Goal: Task Accomplishment & Management: Manage account settings

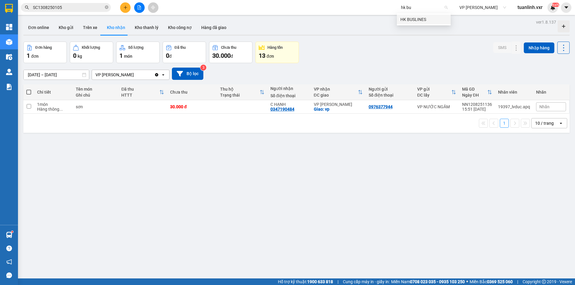
click at [427, 21] on div "HK BUSLINES" at bounding box center [423, 19] width 47 height 7
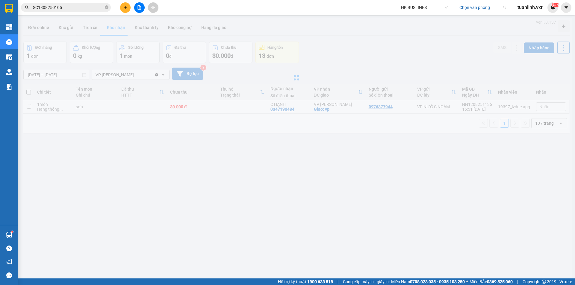
click at [465, 10] on input "search" at bounding box center [480, 7] width 42 height 9
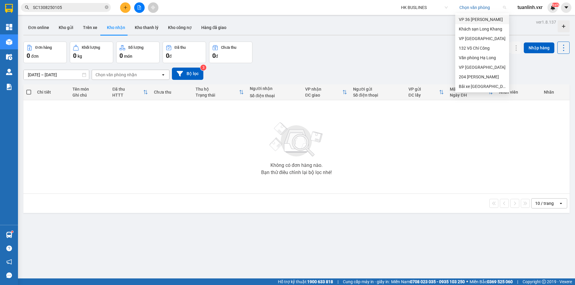
type input "h"
click at [487, 30] on div "Khách sạn Long Khang" at bounding box center [481, 29] width 47 height 7
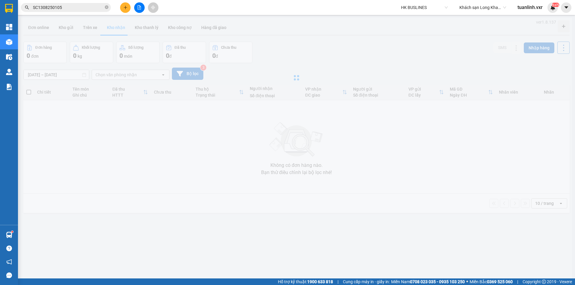
type input "[DATE] – [DATE]"
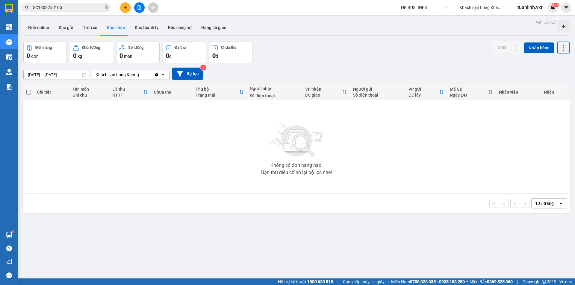
click at [321, 44] on div "Đơn hàng 0 đơn Khối lượng 0 kg Số lượng 0 món Đã thu 0 đ Chưa thu 0 đ SMS Nhập …" at bounding box center [296, 53] width 546 height 22
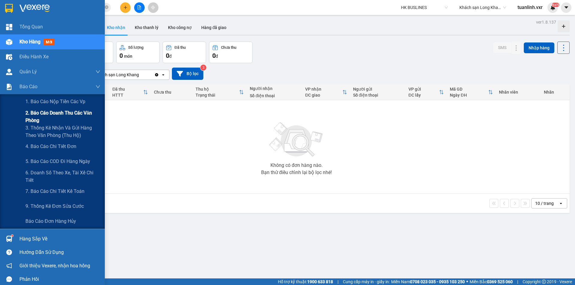
click at [39, 117] on span "2. Báo cáo doanh thu các văn phòng" at bounding box center [62, 116] width 75 height 15
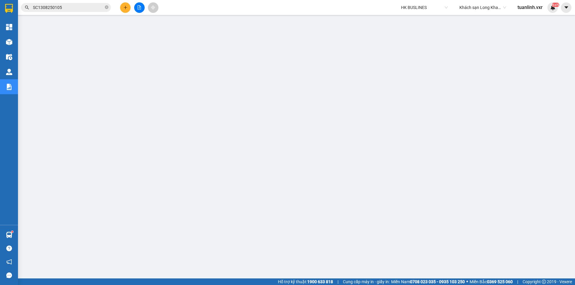
scroll to position [12, 0]
click at [564, 6] on icon "caret-down" at bounding box center [565, 7] width 5 height 5
click at [549, 21] on div "Cấu hình nhà xe" at bounding box center [550, 22] width 30 height 7
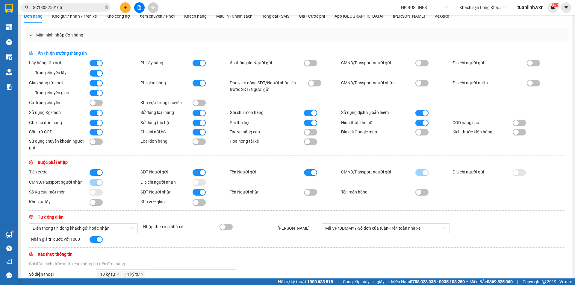
click at [368, 144] on div "Ghi chú đơn hàng Sử dụng thu hộ Phí thu hộ Hình thức thu hộ COD nâng cao Cấn tr…" at bounding box center [296, 135] width 534 height 32
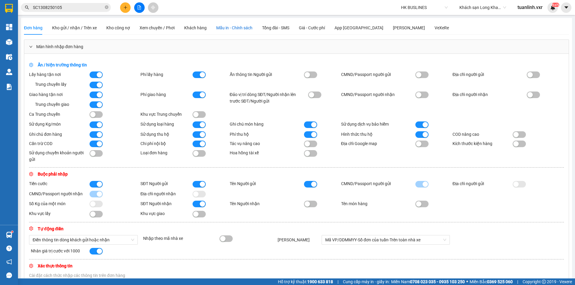
click at [228, 25] on span "Mẫu in - Chính sách" at bounding box center [234, 27] width 36 height 5
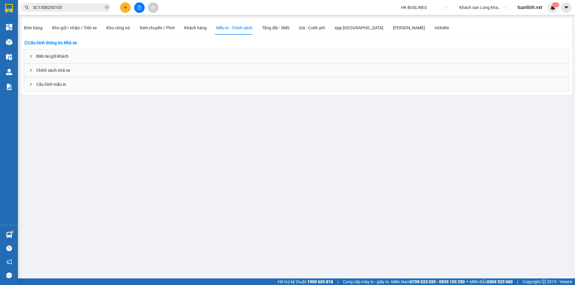
click at [72, 86] on div "Cấu hình mẫu in" at bounding box center [296, 85] width 544 height 14
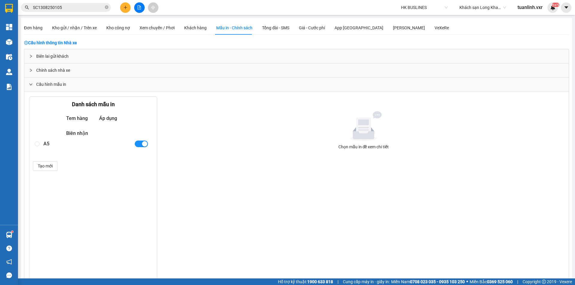
drag, startPoint x: 64, startPoint y: 147, endPoint x: 147, endPoint y: 151, distance: 83.0
click at [64, 148] on div "A5" at bounding box center [86, 144] width 86 height 10
radio input "true"
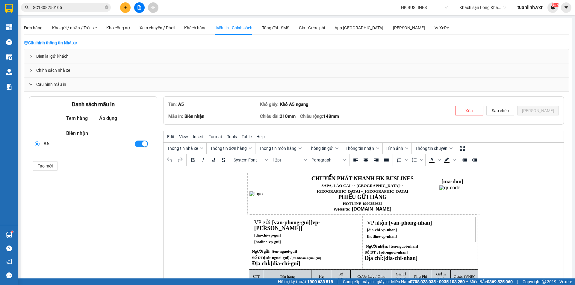
click at [96, 220] on div "Danh sách mẫu in Tem hàng Áp dụng Biên nhận A5 Tạo mới" at bounding box center [93, 238] width 128 height 285
click at [103, 188] on div "Danh sách mẫu in Tem hàng Áp dụng Biên nhận A5 Tạo mới" at bounding box center [93, 238] width 128 height 285
click at [107, 187] on div "Danh sách mẫu in Tem hàng Áp dụng Biên nhận A5 Tạo mới" at bounding box center [93, 238] width 128 height 285
click at [45, 165] on span "Tạo mới" at bounding box center [45, 166] width 15 height 7
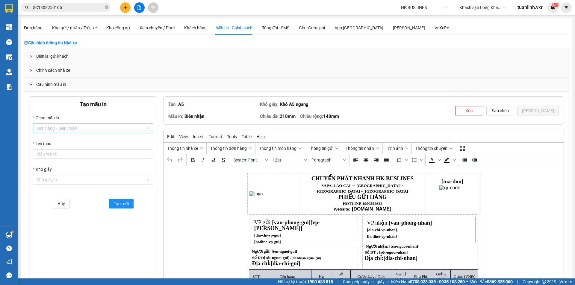
click at [69, 129] on input "Chọn mẫu in" at bounding box center [91, 128] width 109 height 9
click at [65, 142] on div "Biên nhận" at bounding box center [93, 140] width 113 height 7
click at [86, 151] on input "Tên mẫu" at bounding box center [93, 154] width 120 height 10
click at [85, 156] on input "Biên Lai" at bounding box center [93, 154] width 120 height 10
type input "Biên Lai 80"
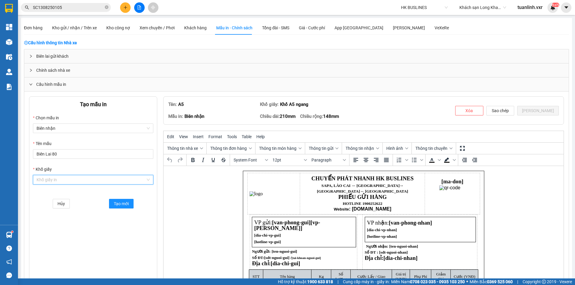
click at [85, 179] on input "Khổ giấy" at bounding box center [91, 179] width 109 height 9
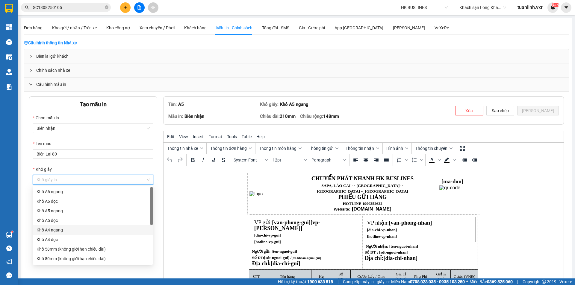
scroll to position [19, 0]
click at [111, 241] on div "Khổ 80mm (không giới hạn chiều dài)" at bounding box center [93, 239] width 113 height 7
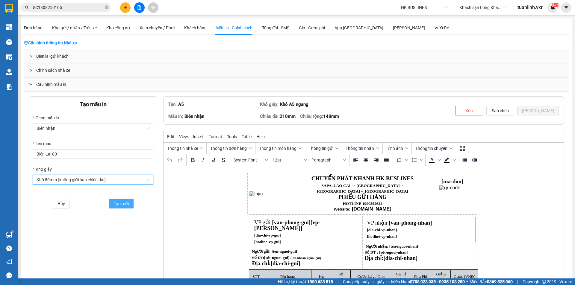
click at [125, 205] on span "Tạo mới" at bounding box center [121, 203] width 15 height 7
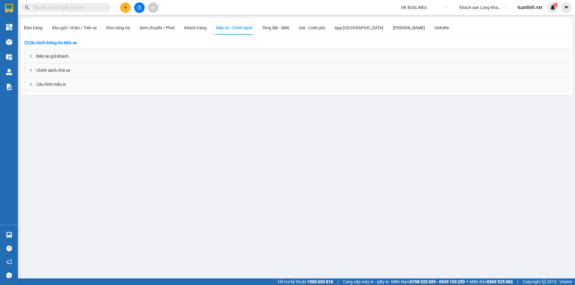
click at [183, 87] on div "Cấu hình mẫu in" at bounding box center [296, 85] width 544 height 14
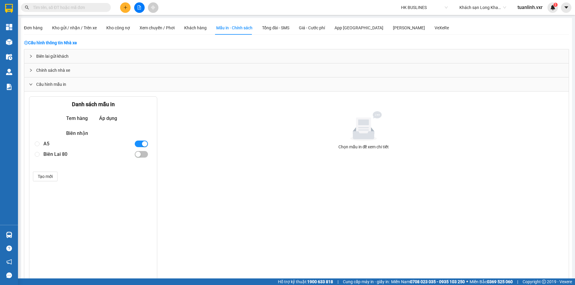
click at [74, 153] on div "Biên Lai 80" at bounding box center [86, 154] width 86 height 10
radio input "true"
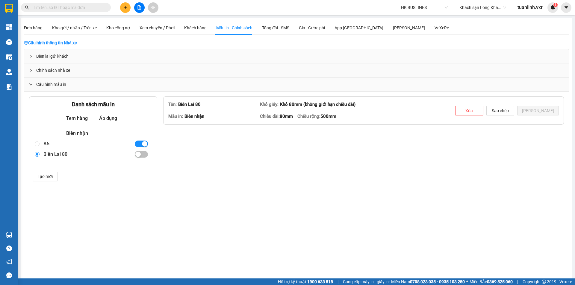
drag, startPoint x: 99, startPoint y: 233, endPoint x: 101, endPoint y: 229, distance: 4.4
click at [100, 233] on div "Danh sách mẫu in Tem hàng Áp dụng Biên nhận A5 Biên Lai 80 Tạo mới" at bounding box center [93, 238] width 128 height 285
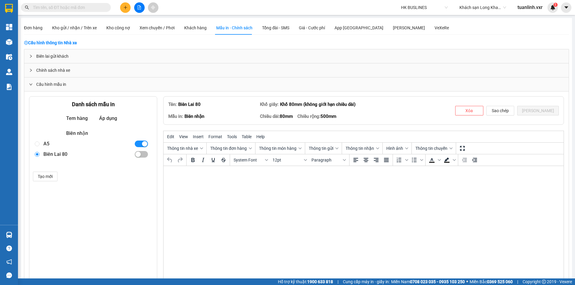
click at [130, 211] on div "Danh sách mẫu in Tem hàng Áp dụng Biên nhận A5 Biên Lai 80 Tạo mới" at bounding box center [93, 238] width 128 height 285
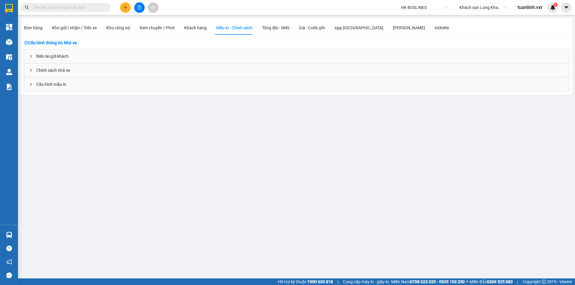
click at [81, 78] on div "Cấu hình mẫu in" at bounding box center [296, 85] width 544 height 14
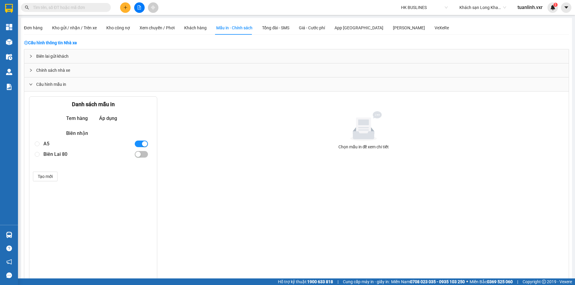
click at [83, 155] on div "Biên Lai 80" at bounding box center [86, 154] width 86 height 10
radio input "true"
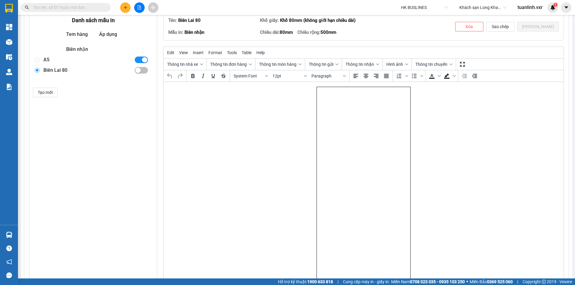
drag, startPoint x: 348, startPoint y: 127, endPoint x: 337, endPoint y: 107, distance: 22.5
click at [231, 55] on span "Tools" at bounding box center [232, 52] width 10 height 5
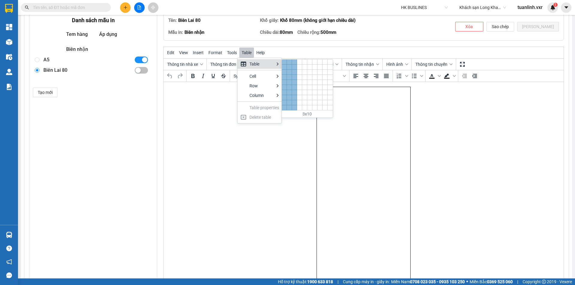
click at [295, 108] on div at bounding box center [294, 107] width 5 height 5
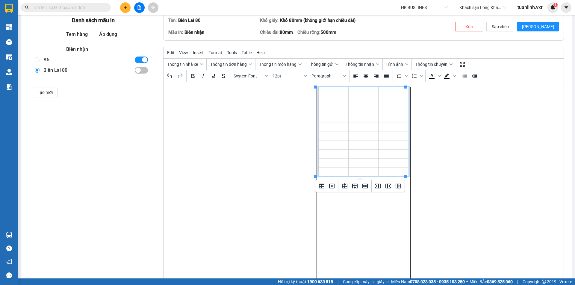
drag, startPoint x: 339, startPoint y: 129, endPoint x: 334, endPoint y: 110, distance: 19.7
click at [340, 128] on td "Rich Text Area. Press ALT-0 for help." at bounding box center [333, 127] width 30 height 9
click at [387, 161] on td "Rich Text Area. Press ALT-0 for help." at bounding box center [393, 163] width 30 height 9
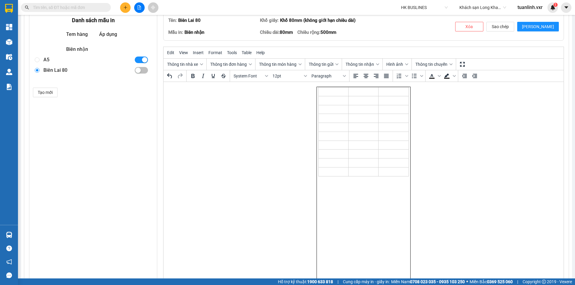
drag, startPoint x: 353, startPoint y: 177, endPoint x: 367, endPoint y: 250, distance: 74.1
click at [367, 127] on td "Rich Text Area. Press ALT-0 for help." at bounding box center [363, 127] width 30 height 9
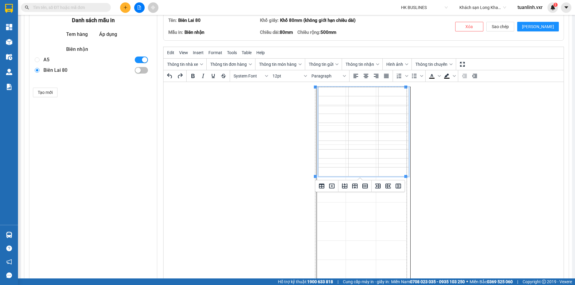
drag, startPoint x: 405, startPoint y: 177, endPoint x: 405, endPoint y: 280, distance: 102.3
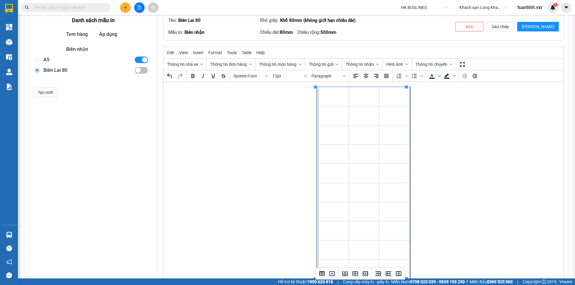
drag, startPoint x: 345, startPoint y: 101, endPoint x: 333, endPoint y: 101, distance: 12.6
click at [334, 101] on tr "Rich Text Area. Press ALT-0 for help." at bounding box center [363, 96] width 91 height 19
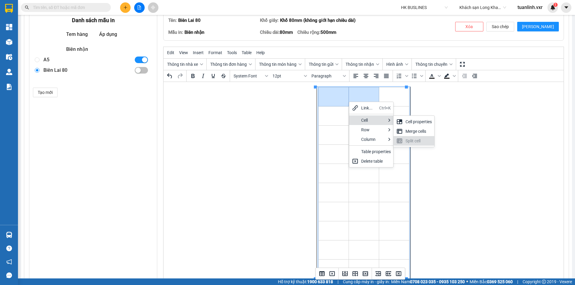
click at [412, 133] on div "Merge cells" at bounding box center [418, 131] width 26 height 7
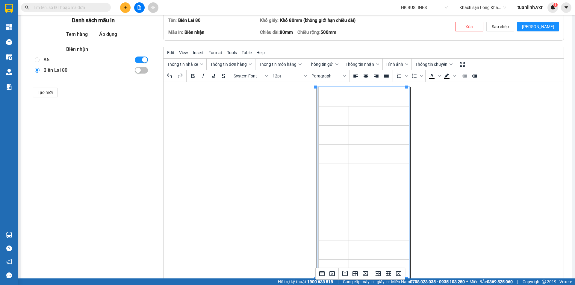
drag, startPoint x: 393, startPoint y: 97, endPoint x: 354, endPoint y: 100, distance: 39.9
click at [354, 100] on tr "Rich Text Area. Press ALT-0 for help." at bounding box center [363, 96] width 91 height 19
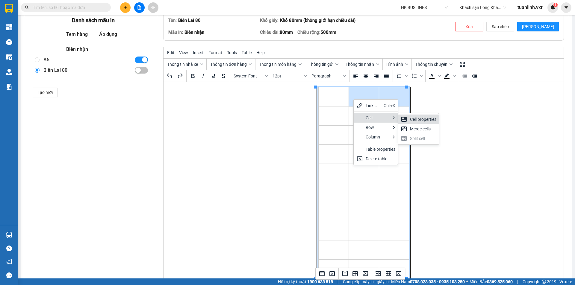
click at [413, 119] on div "Cell properties" at bounding box center [423, 119] width 26 height 7
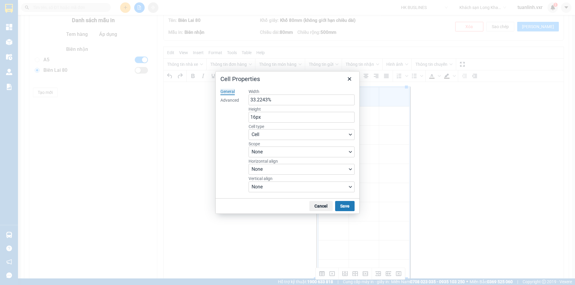
click at [485, 131] on div at bounding box center [287, 142] width 575 height 285
click at [352, 79] on icon "Close" at bounding box center [349, 78] width 7 height 7
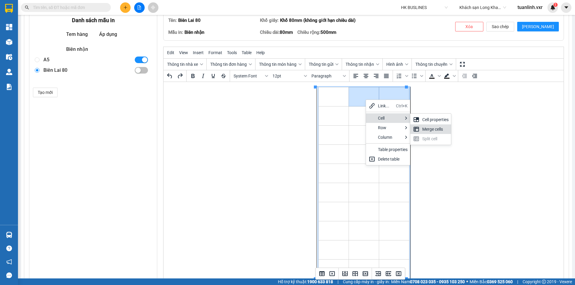
drag, startPoint x: 430, startPoint y: 122, endPoint x: 429, endPoint y: 132, distance: 10.2
click at [429, 132] on div "Cell properties Merge cells Split cell" at bounding box center [430, 129] width 41 height 31
click at [428, 131] on div "Merge cells" at bounding box center [435, 129] width 26 height 7
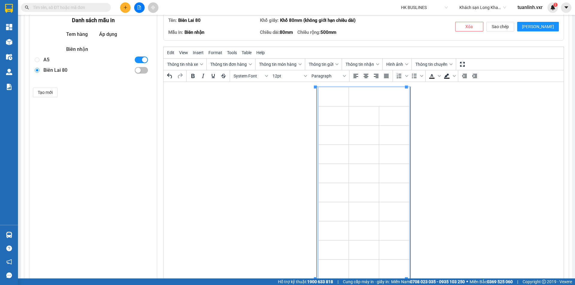
click at [339, 113] on td "Rich Text Area. Press ALT-0 for help." at bounding box center [333, 116] width 30 height 19
click at [332, 93] on td "Rich Text Area. Press ALT-0 for help." at bounding box center [333, 96] width 30 height 19
drag, startPoint x: 344, startPoint y: 98, endPoint x: 353, endPoint y: 98, distance: 8.4
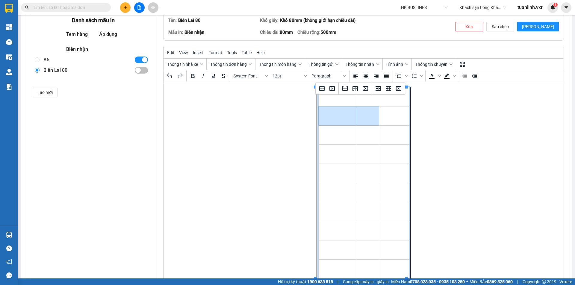
drag, startPoint x: 343, startPoint y: 116, endPoint x: 358, endPoint y: 119, distance: 16.1
click at [358, 119] on tr "Rich Text Area. Press ALT-0 for help." at bounding box center [363, 116] width 91 height 19
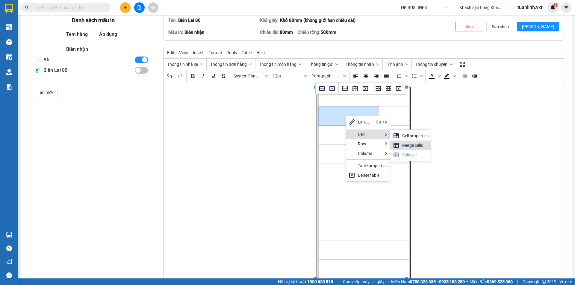
click at [407, 146] on div "Merge cells" at bounding box center [415, 145] width 26 height 7
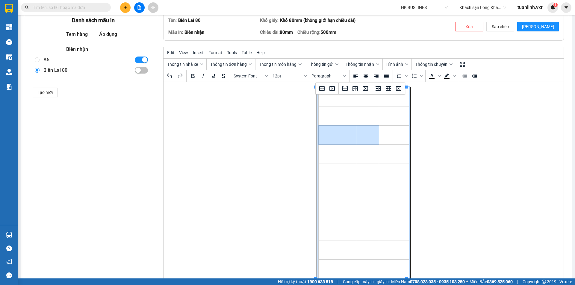
drag, startPoint x: 329, startPoint y: 136, endPoint x: 358, endPoint y: 137, distance: 28.4
click at [358, 137] on tr "Rich Text Area. Press ALT-0 for help." at bounding box center [363, 135] width 91 height 19
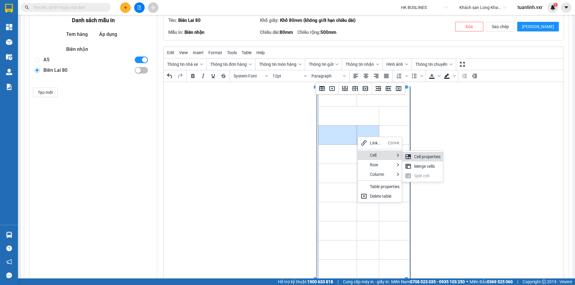
click at [412, 157] on div "Cell properties" at bounding box center [422, 157] width 41 height 10
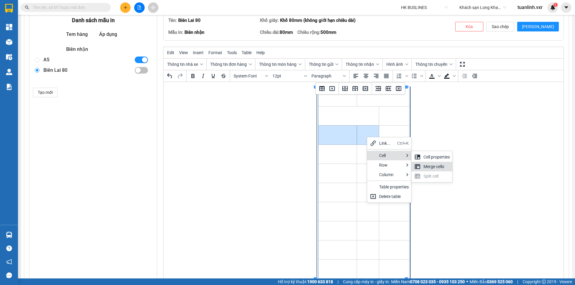
click at [427, 167] on div "Merge cells" at bounding box center [436, 166] width 26 height 7
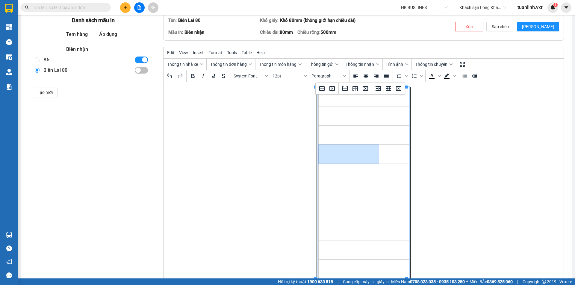
drag, startPoint x: 333, startPoint y: 159, endPoint x: 358, endPoint y: 160, distance: 24.6
click at [358, 160] on tr "Rich Text Area. Press ALT-0 for help." at bounding box center [363, 154] width 91 height 19
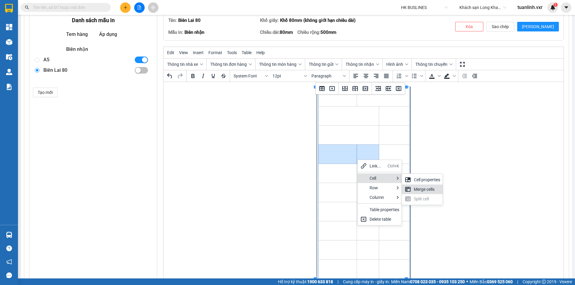
click at [418, 186] on div "Merge cells" at bounding box center [427, 189] width 26 height 7
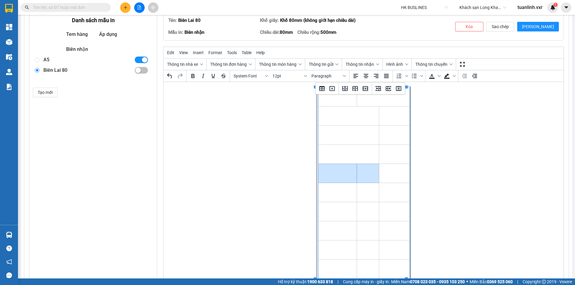
drag, startPoint x: 335, startPoint y: 173, endPoint x: 365, endPoint y: 174, distance: 30.5
click at [365, 174] on tr "Rich Text Area. Press ALT-0 for help." at bounding box center [363, 173] width 91 height 19
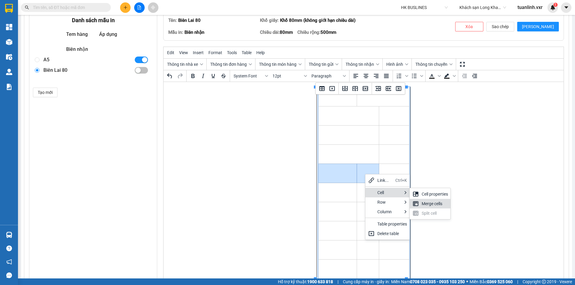
click at [423, 204] on div "Merge cells" at bounding box center [434, 203] width 26 height 7
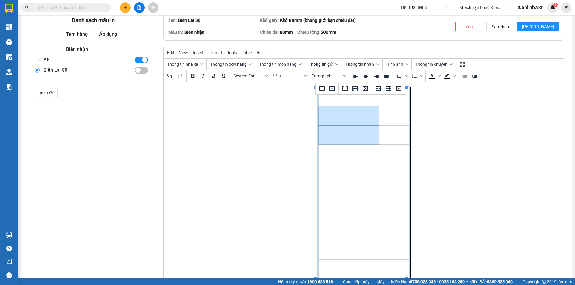
drag, startPoint x: 336, startPoint y: 118, endPoint x: 337, endPoint y: 130, distance: 12.0
click at [337, 130] on tbody "Rich Text Area. Press ALT-0 for help." at bounding box center [363, 183] width 91 height 192
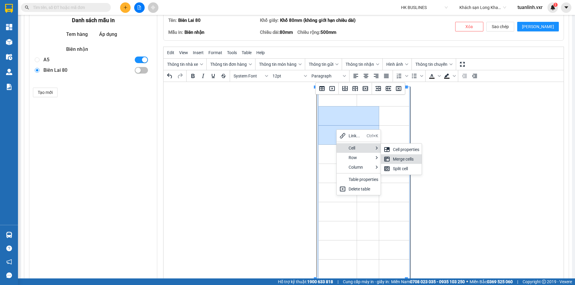
click at [395, 162] on div "Merge cells" at bounding box center [406, 159] width 26 height 7
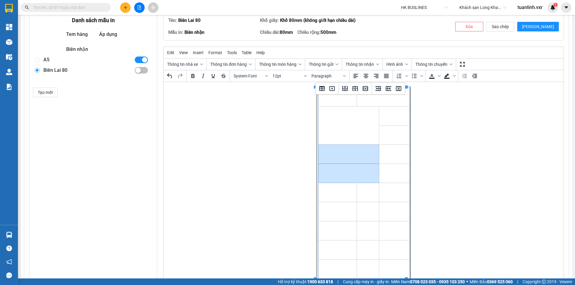
drag, startPoint x: 348, startPoint y: 154, endPoint x: 348, endPoint y: 169, distance: 15.6
click at [348, 169] on tbody "Rich Text Area. Press ALT-0 for help." at bounding box center [363, 183] width 91 height 192
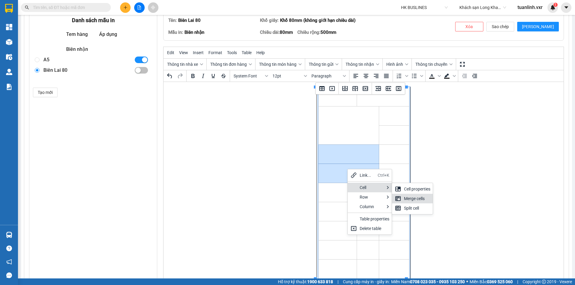
click at [409, 197] on div "Merge cells" at bounding box center [417, 198] width 26 height 7
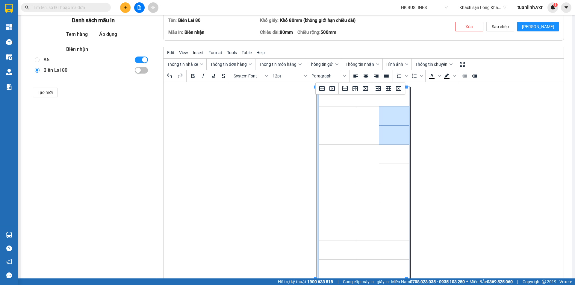
click at [397, 133] on tbody "Rich Text Area. Press ALT-0 for help." at bounding box center [363, 183] width 91 height 192
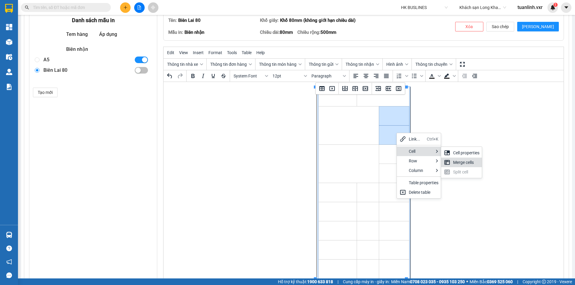
click at [467, 162] on div "Merge cells" at bounding box center [466, 162] width 26 height 7
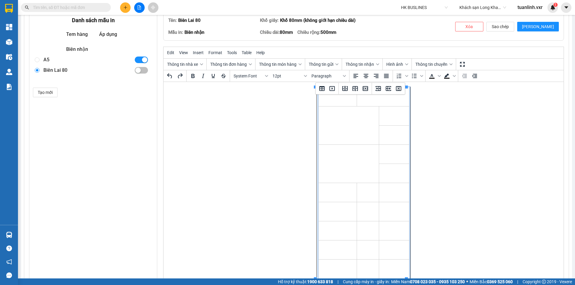
click at [389, 123] on td "Rich Text Area. Press ALT-0 for help." at bounding box center [394, 116] width 30 height 19
drag, startPoint x: 390, startPoint y: 116, endPoint x: 392, endPoint y: 130, distance: 13.3
click at [392, 130] on tbody "Rich Text Area. Press ALT-0 for help." at bounding box center [363, 183] width 91 height 192
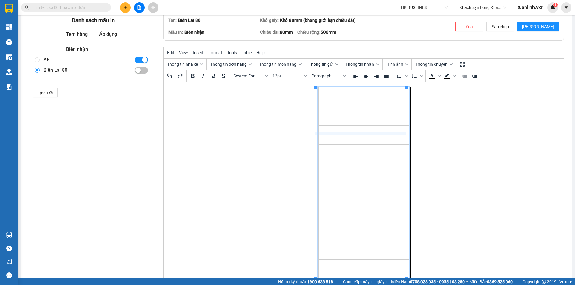
drag, startPoint x: 346, startPoint y: 126, endPoint x: 349, endPoint y: 135, distance: 9.7
drag, startPoint x: 375, startPoint y: 124, endPoint x: 367, endPoint y: 124, distance: 7.8
drag, startPoint x: 354, startPoint y: 177, endPoint x: 342, endPoint y: 178, distance: 12.0
drag, startPoint x: 342, startPoint y: 181, endPoint x: 351, endPoint y: 181, distance: 8.7
click at [329, 99] on td "Rich Text Area. Press ALT-0 for help." at bounding box center [335, 96] width 35 height 19
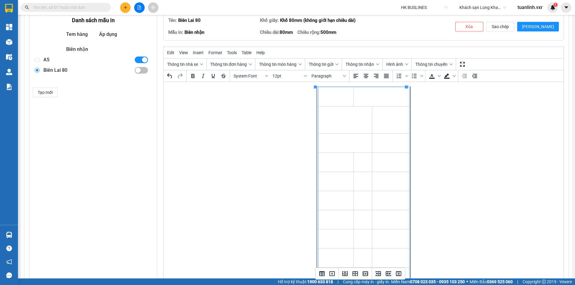
click at [393, 186] on td "Rich Text Area. Press ALT-0 for help." at bounding box center [390, 181] width 37 height 19
